Goal: Check status: Check status

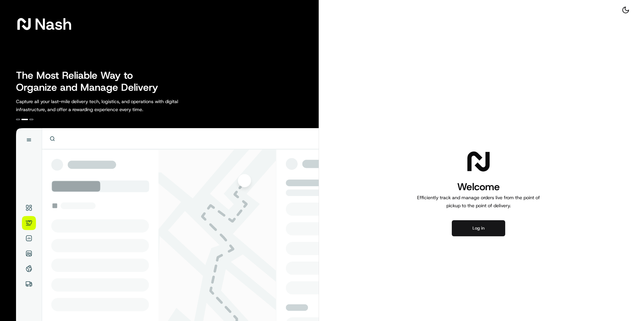
click at [483, 230] on button "Log in" at bounding box center [478, 228] width 53 height 16
